Goal: Information Seeking & Learning: Understand process/instructions

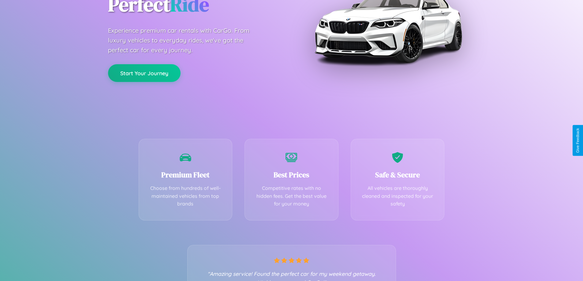
scroll to position [120, 0]
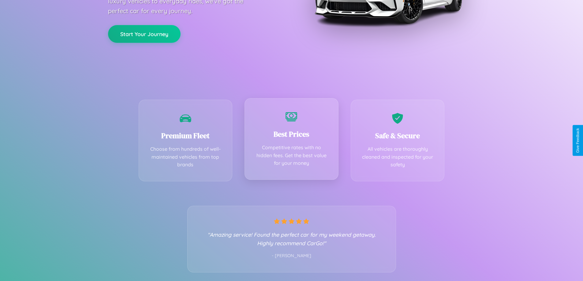
click at [291, 140] on div "Best Prices Competitive rates with no hidden fees. Get the best value for your …" at bounding box center [291, 139] width 94 height 82
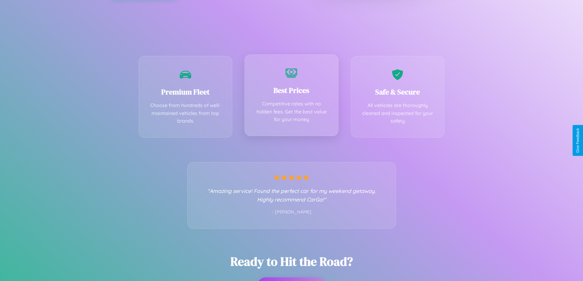
scroll to position [0, 0]
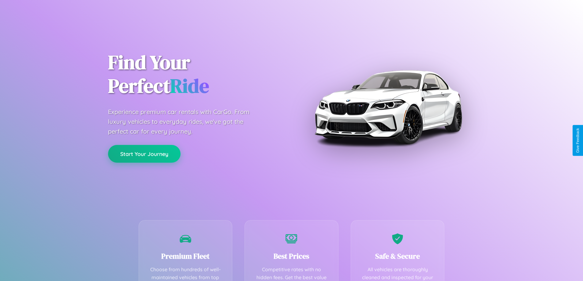
click at [144, 154] on button "Start Your Journey" at bounding box center [144, 154] width 72 height 18
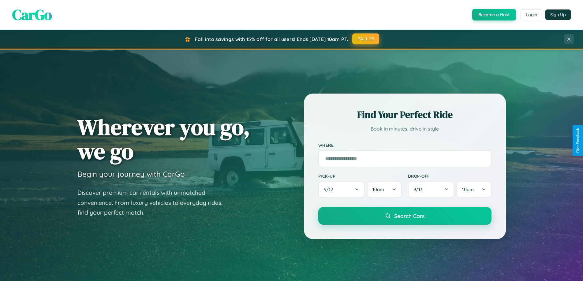
click at [366, 39] on button "FALL15" at bounding box center [365, 38] width 27 height 11
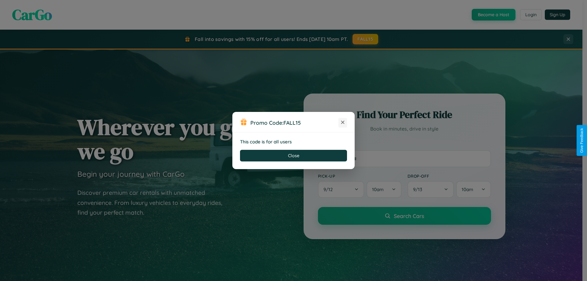
click at [343, 123] on icon at bounding box center [343, 122] width 6 height 6
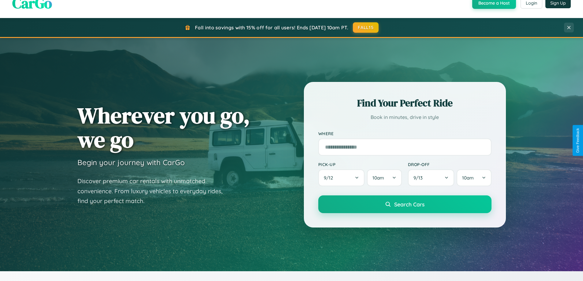
scroll to position [1177, 0]
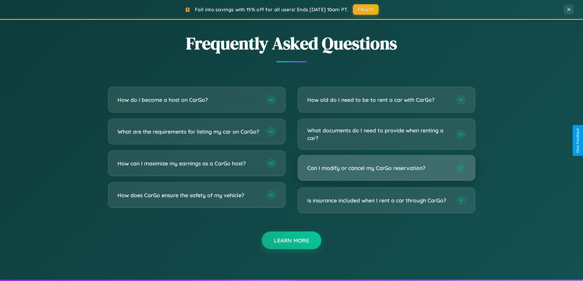
click at [386, 168] on h3 "Can I modify or cancel my CarGo reservation?" at bounding box center [378, 168] width 143 height 8
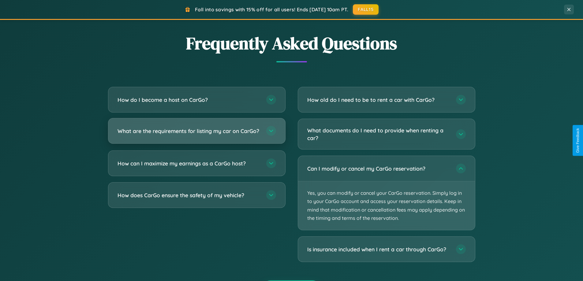
click at [196, 134] on h3 "What are the requirements for listing my car on CarGo?" at bounding box center [188, 131] width 143 height 8
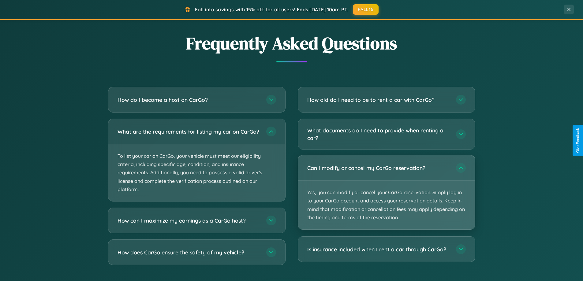
click at [386, 193] on p "Yes, you can modify or cancel your CarGo reservation. Simply log in to your Car…" at bounding box center [386, 205] width 177 height 49
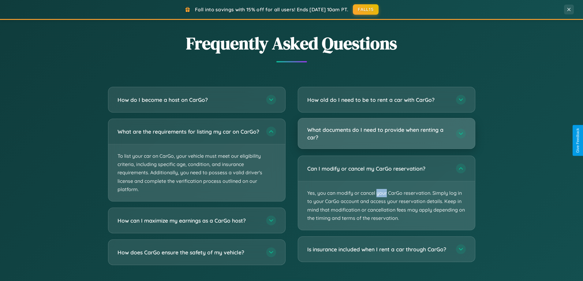
click at [386, 134] on h3 "What documents do I need to provide when renting a car?" at bounding box center [378, 133] width 143 height 15
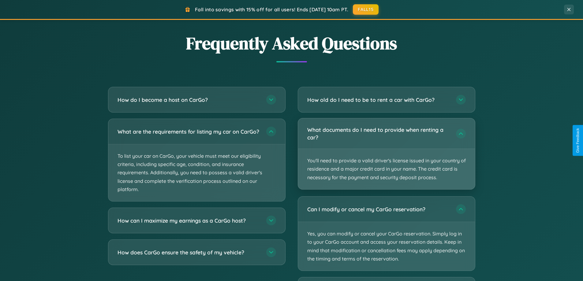
click at [386, 154] on p "You'll need to provide a valid driver's license issued in your country of resid…" at bounding box center [386, 169] width 177 height 40
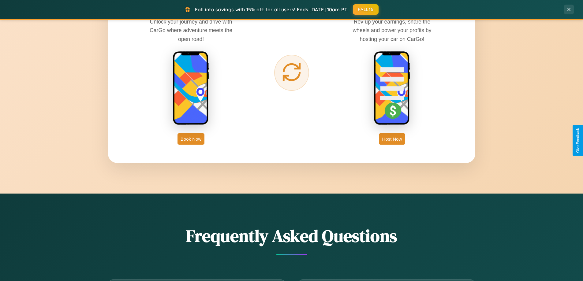
scroll to position [983, 0]
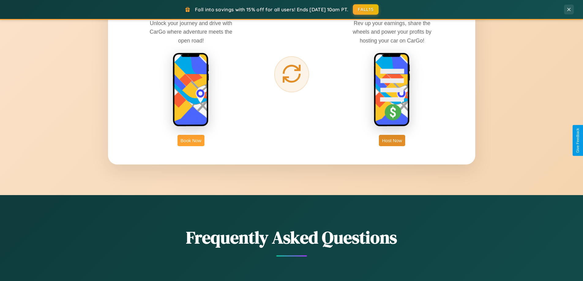
click at [191, 140] on button "Book Now" at bounding box center [190, 140] width 27 height 11
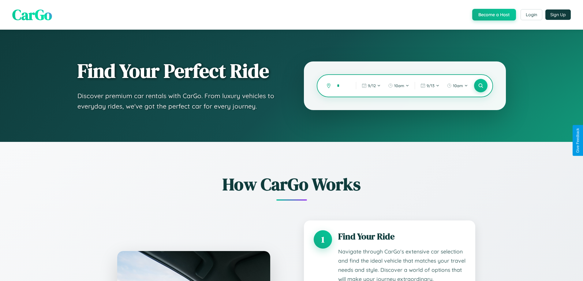
type input "**"
